Goal: Navigation & Orientation: Find specific page/section

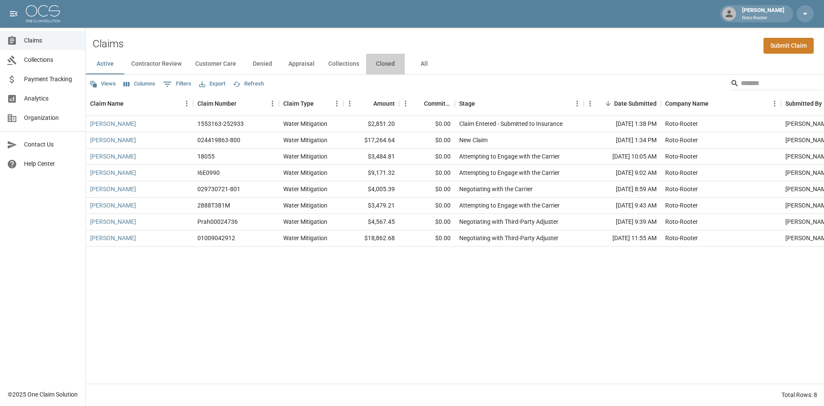
click at [380, 65] on button "Closed" at bounding box center [385, 64] width 39 height 21
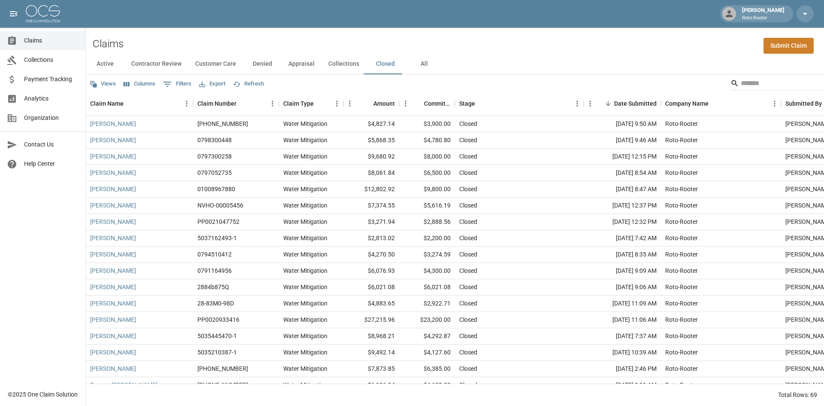
click at [349, 66] on button "Collections" at bounding box center [344, 64] width 45 height 21
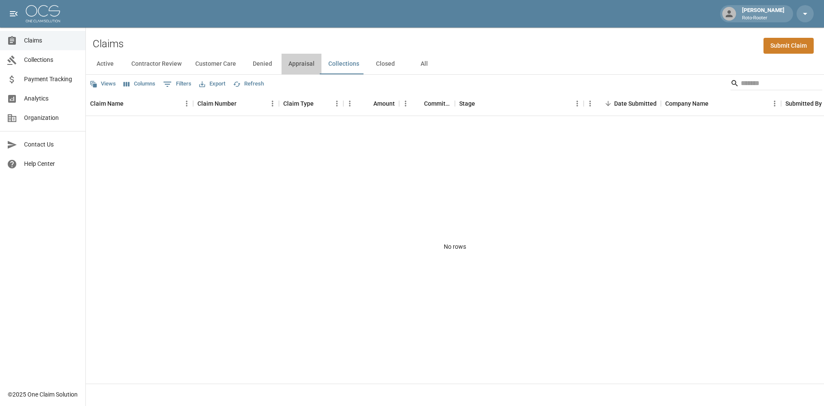
click at [301, 63] on button "Appraisal" at bounding box center [302, 64] width 40 height 21
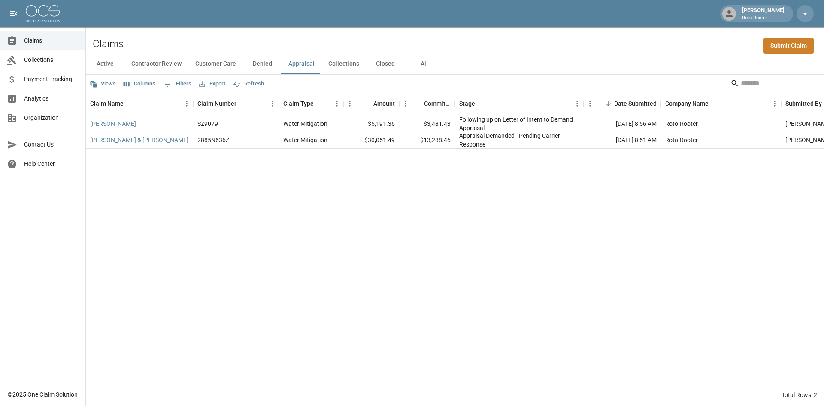
click at [267, 67] on button "Denied" at bounding box center [262, 64] width 39 height 21
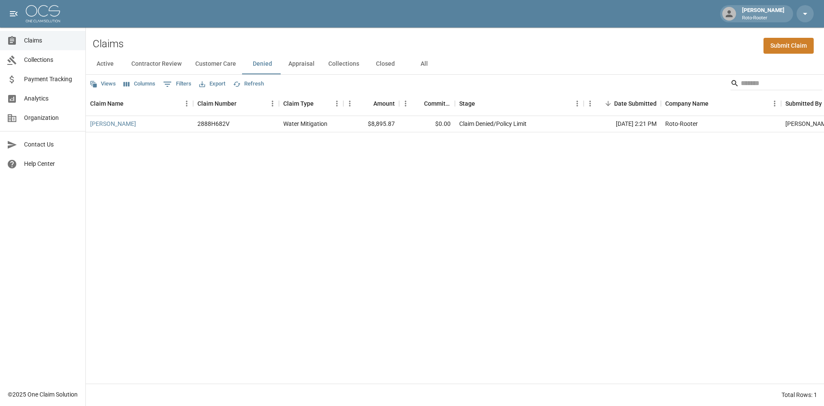
click at [214, 64] on button "Customer Care" at bounding box center [215, 64] width 55 height 21
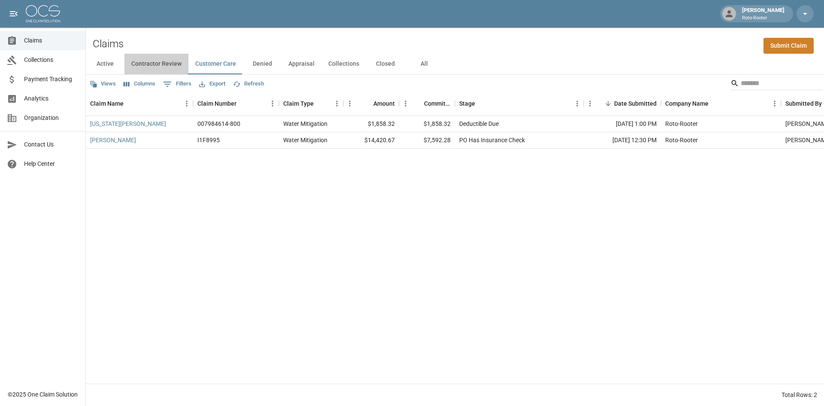
click at [158, 61] on button "Contractor Review" at bounding box center [156, 64] width 64 height 21
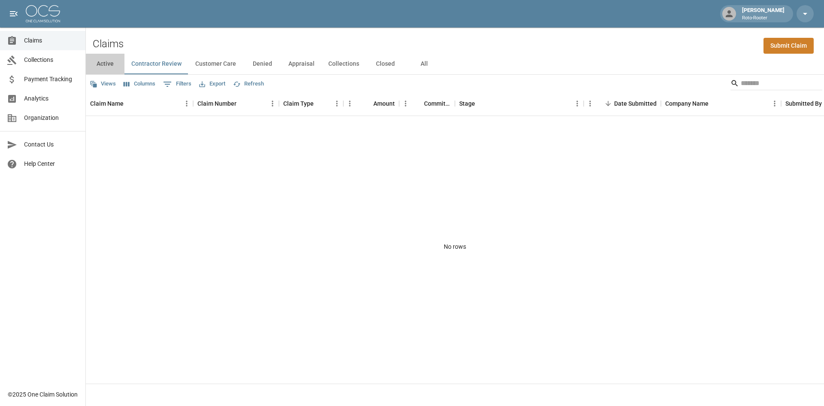
click at [109, 61] on button "Active" at bounding box center [105, 64] width 39 height 21
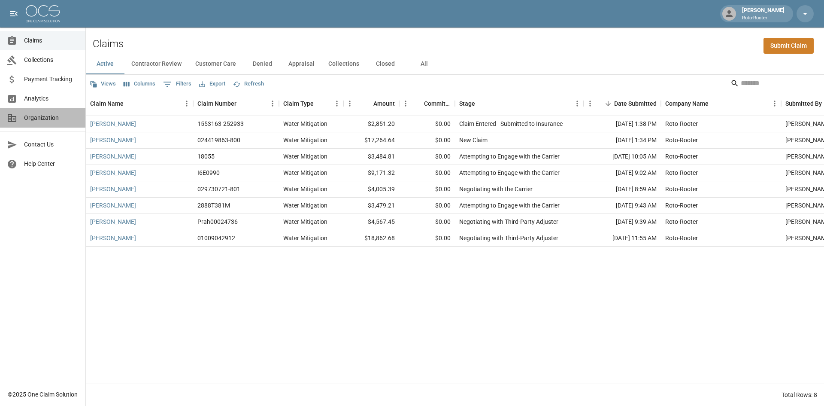
click at [37, 118] on span "Organization" at bounding box center [51, 117] width 55 height 9
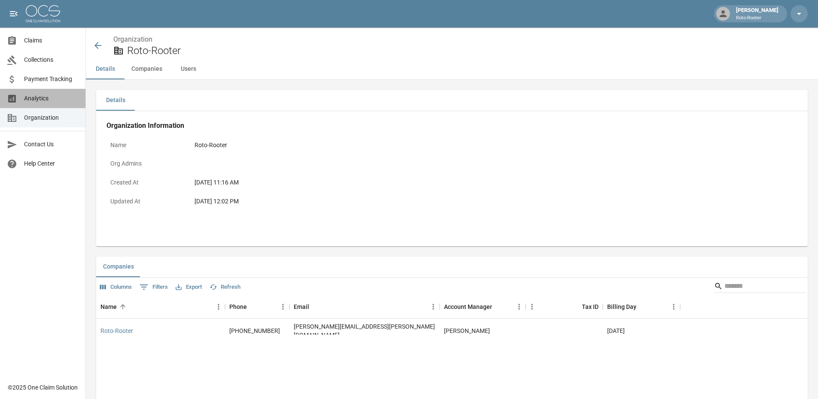
click at [31, 100] on span "Analytics" at bounding box center [51, 98] width 55 height 9
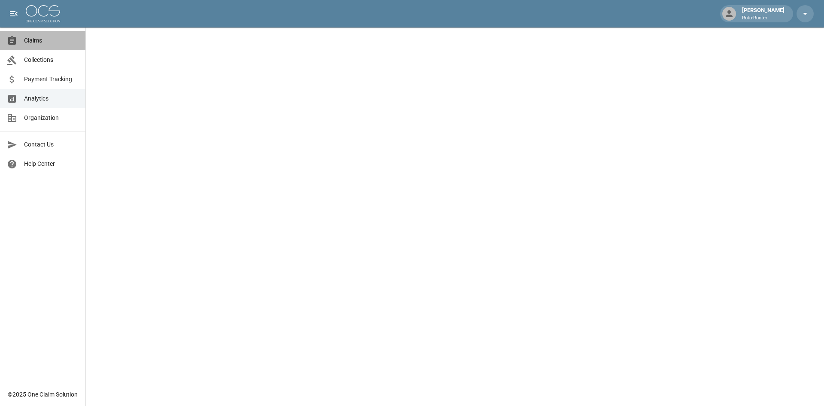
click at [27, 39] on span "Claims" at bounding box center [51, 40] width 55 height 9
